Goal: Information Seeking & Learning: Learn about a topic

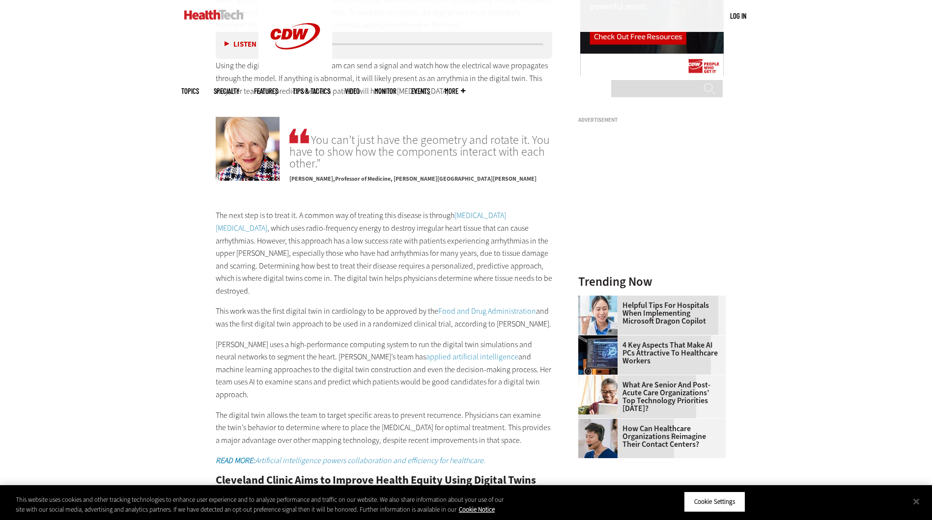
scroll to position [1204, 0]
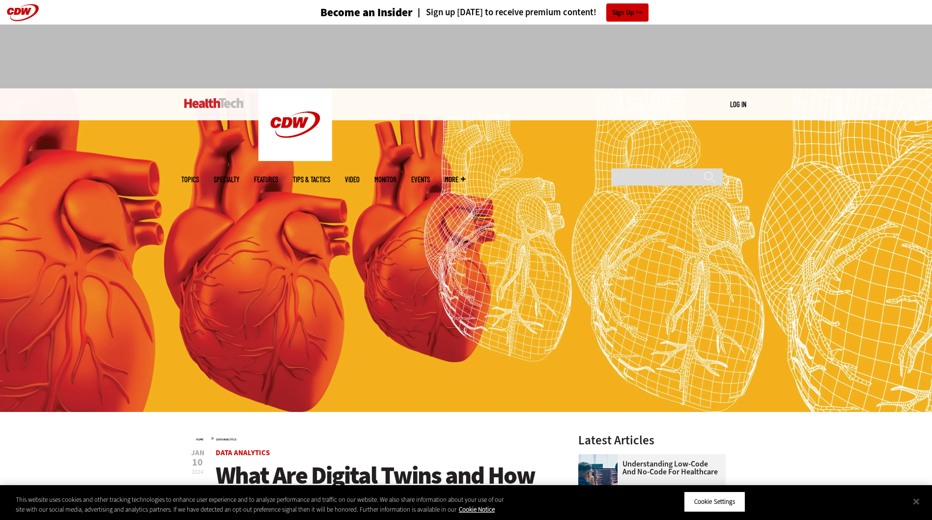
drag, startPoint x: 216, startPoint y: 142, endPoint x: 216, endPoint y: 153, distance: 10.8
drag, startPoint x: 216, startPoint y: 153, endPoint x: 457, endPoint y: 399, distance: 344.6
click at [457, 399] on img at bounding box center [466, 250] width 932 height 324
click at [383, 213] on img at bounding box center [466, 250] width 932 height 324
drag, startPoint x: 383, startPoint y: 213, endPoint x: 165, endPoint y: 193, distance: 219.5
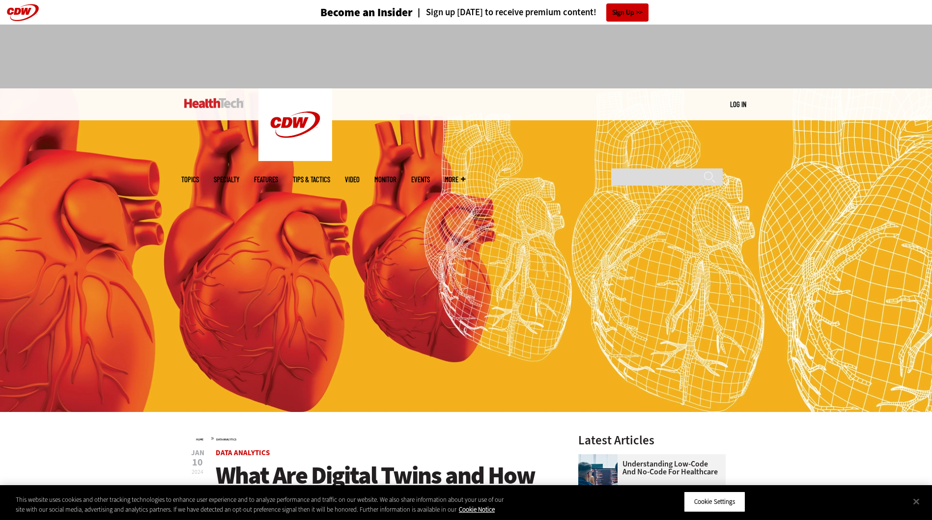
click at [165, 193] on img at bounding box center [466, 250] width 932 height 324
